Goal: Navigation & Orientation: Find specific page/section

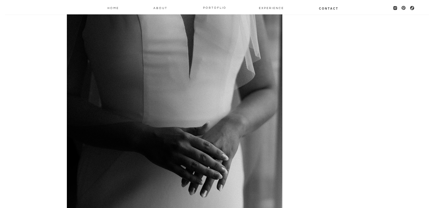
scroll to position [1298, 0]
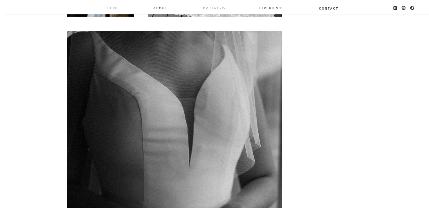
click at [212, 9] on nav "PORTOFLIO" at bounding box center [215, 7] width 28 height 5
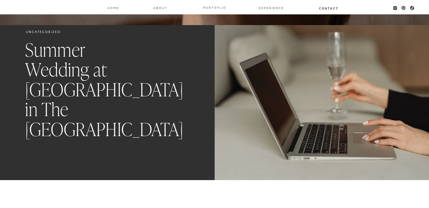
scroll to position [8338, 0]
